Goal: Task Accomplishment & Management: Use online tool/utility

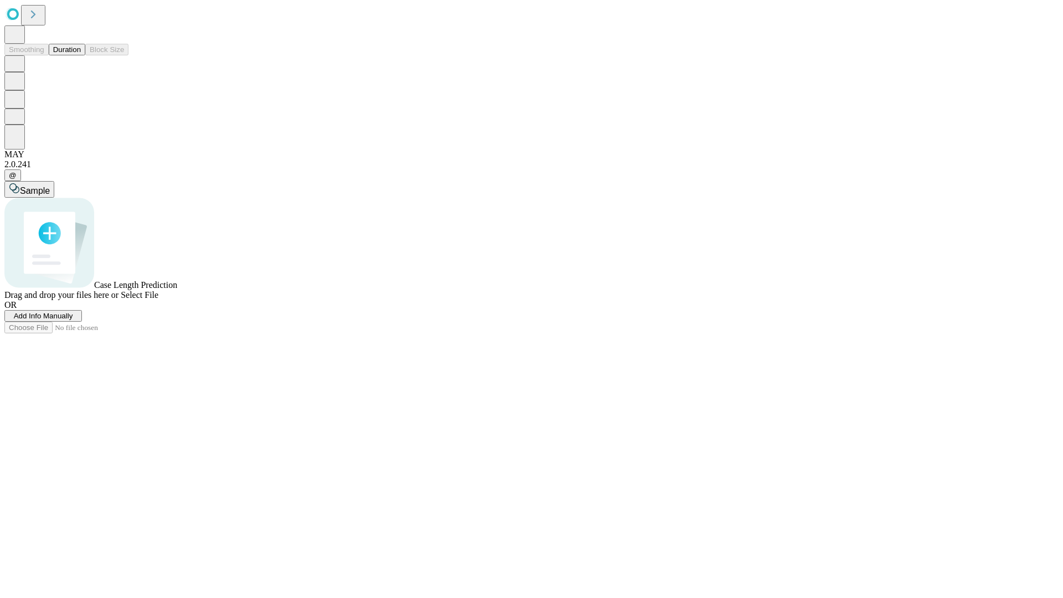
click at [73, 320] on span "Add Info Manually" at bounding box center [43, 316] width 59 height 8
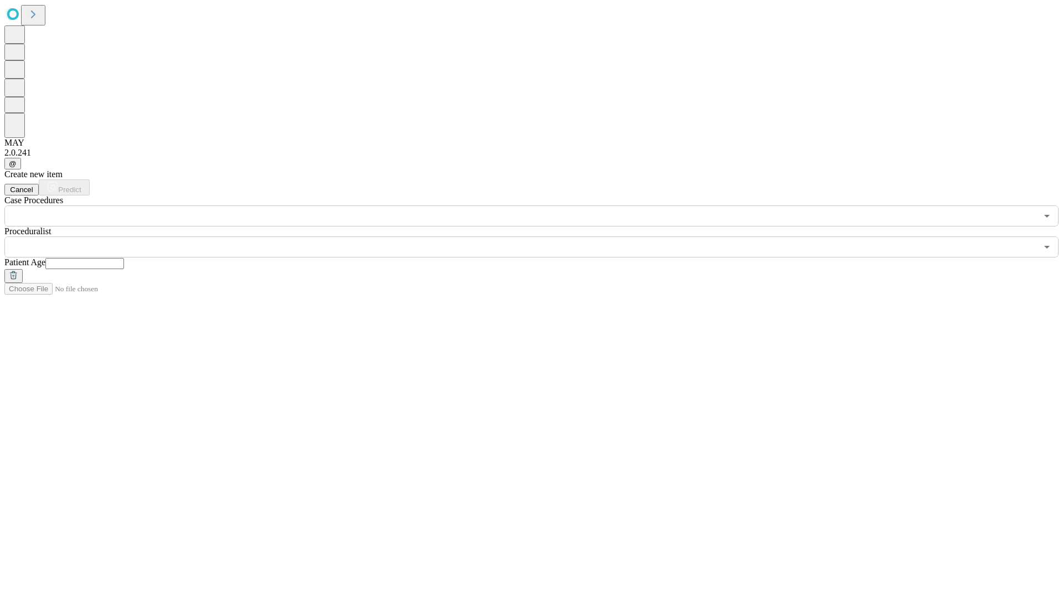
click at [124, 258] on input "text" at bounding box center [84, 263] width 79 height 11
type input "*"
click at [539, 236] on input "text" at bounding box center [520, 246] width 1032 height 21
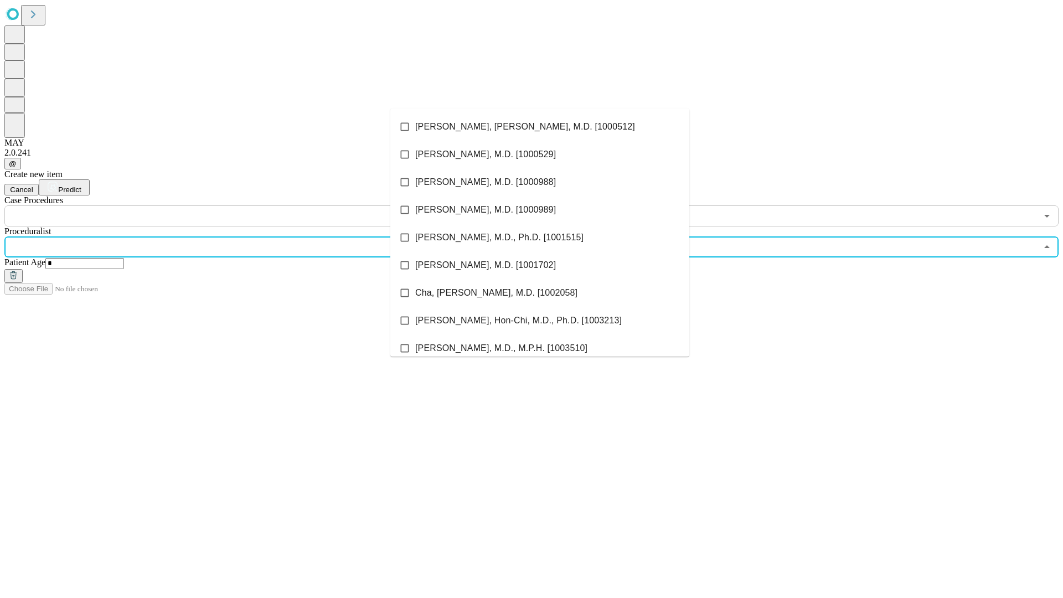
click at [540, 127] on li "[PERSON_NAME], [PERSON_NAME], M.D. [1000512]" at bounding box center [539, 127] width 299 height 28
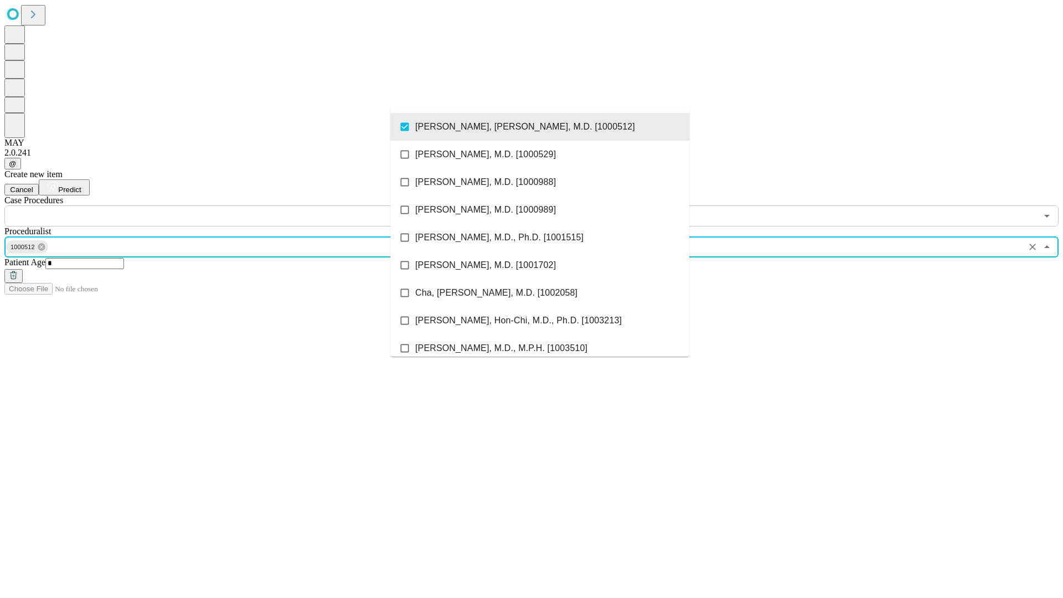
click at [232, 205] on input "text" at bounding box center [520, 215] width 1032 height 21
